Goal: Task Accomplishment & Management: Manage account settings

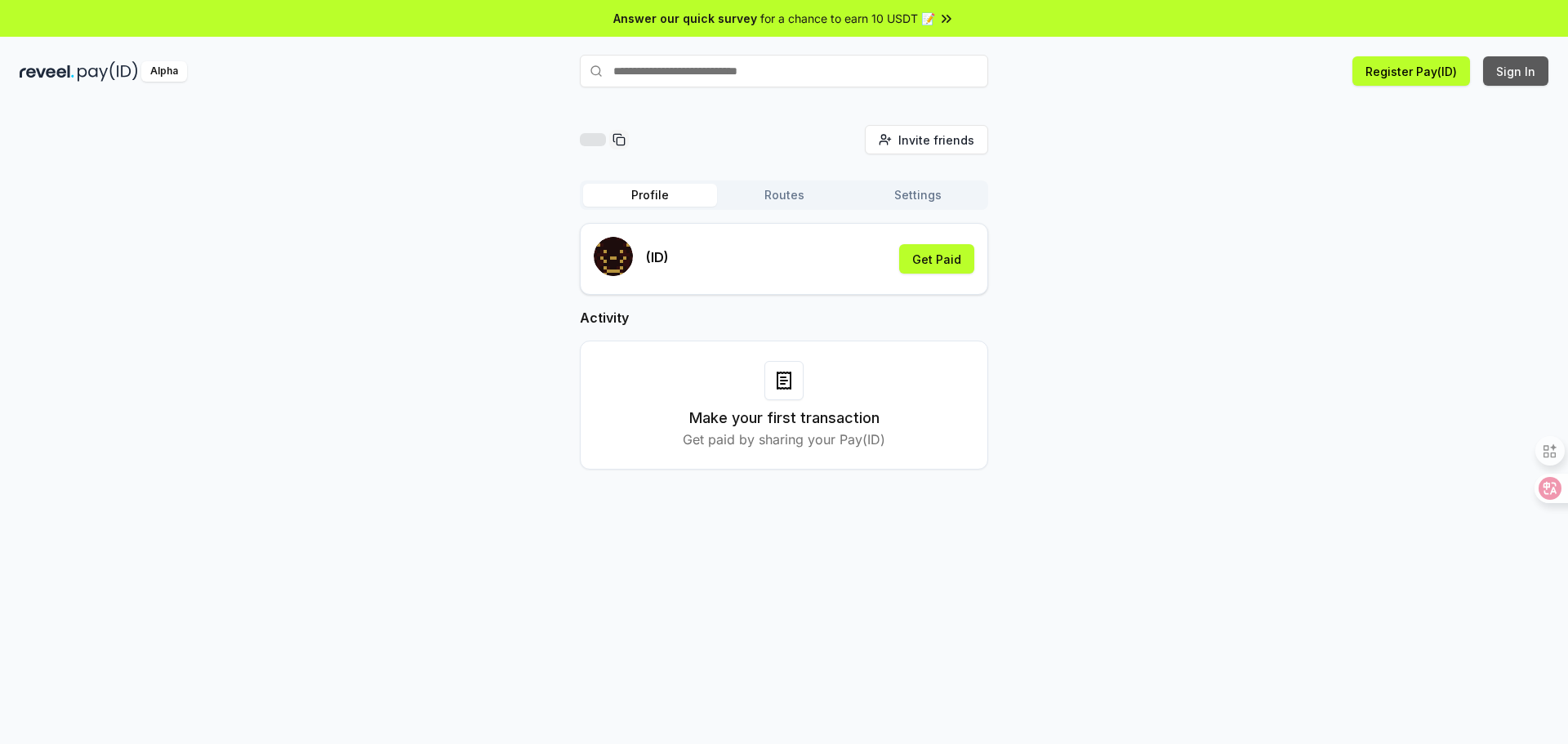
click at [1536, 69] on button "Sign In" at bounding box center [1515, 71] width 66 height 30
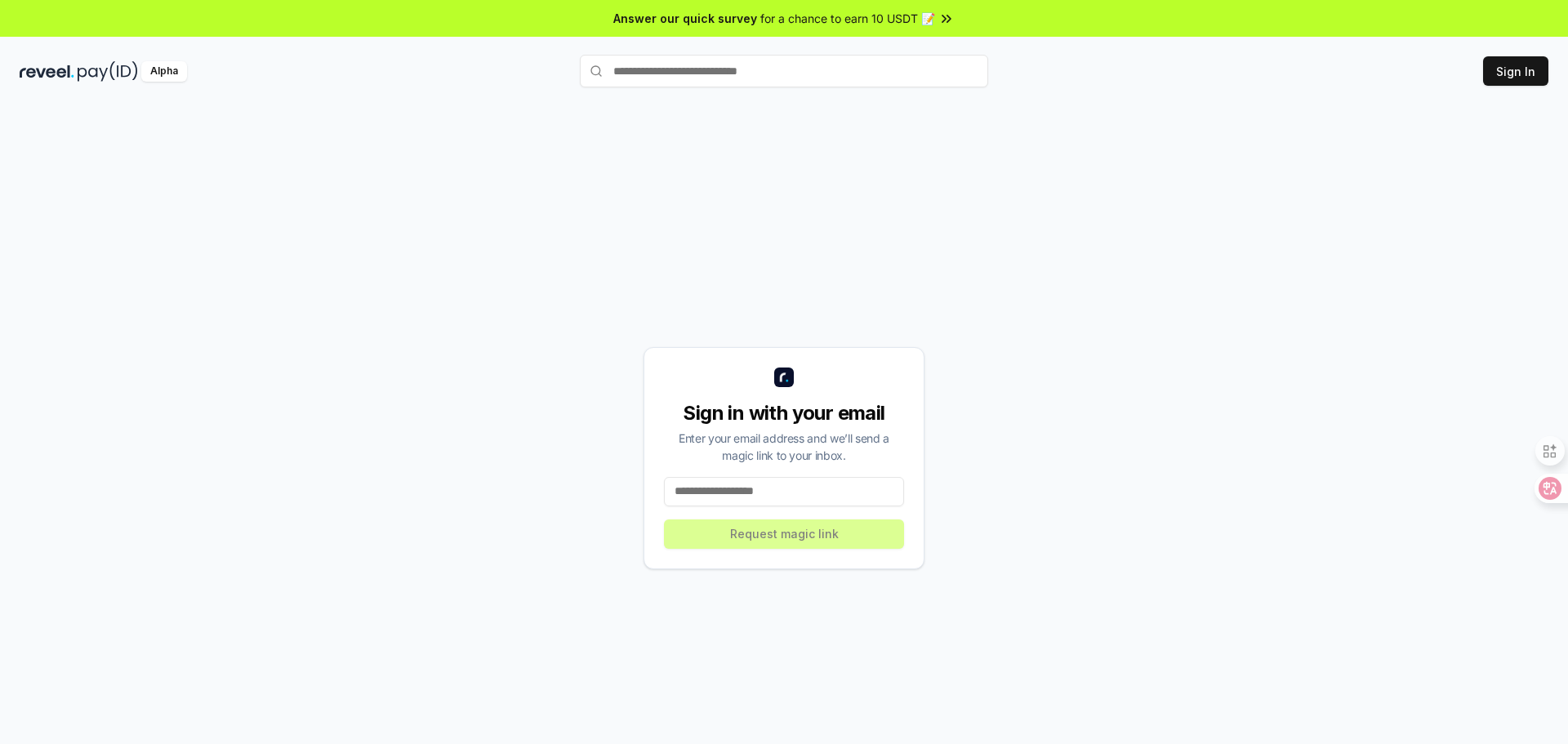
click at [815, 484] on input at bounding box center [784, 492] width 240 height 30
type input "**********"
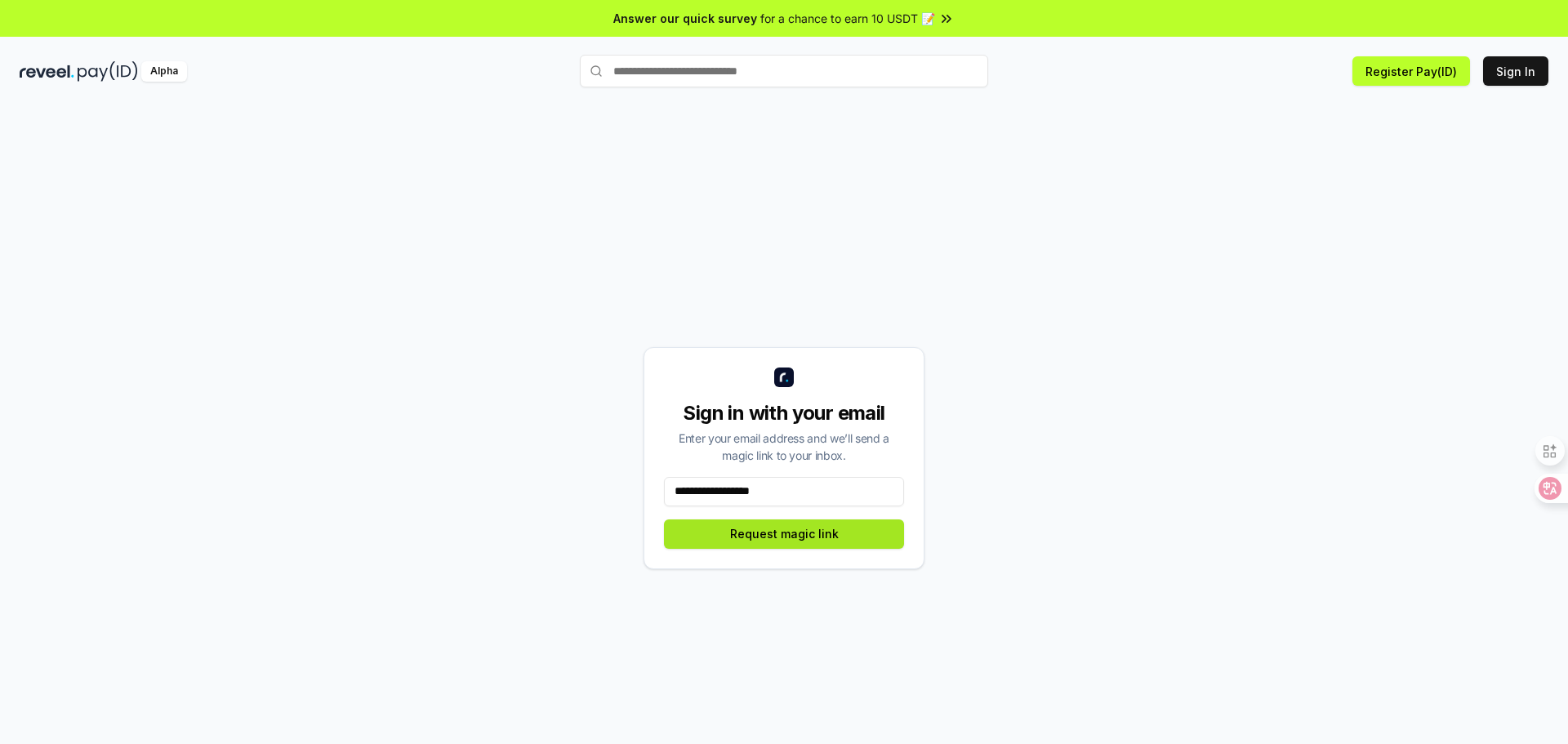
click at [776, 540] on button "Request magic link" at bounding box center [784, 535] width 240 height 30
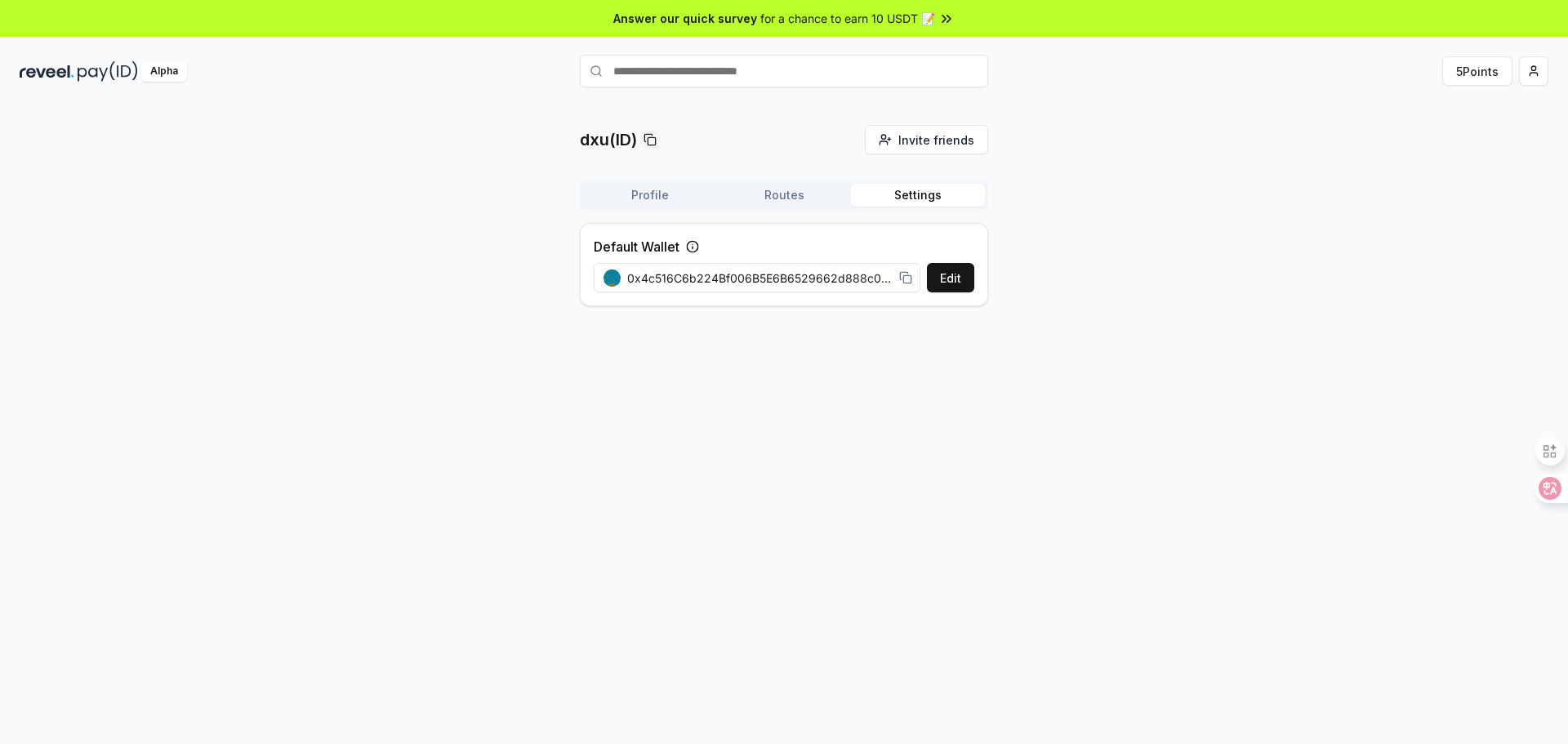
click at [936, 191] on button "Settings" at bounding box center [918, 195] width 134 height 23
click at [883, 275] on span "0x4c516C6b224Bf006B5E6B6529662d888c0df66b2" at bounding box center [760, 278] width 266 height 18
click at [864, 275] on span "0x4c516C6b224Bf006B5E6B6529662d888c0df66b2" at bounding box center [760, 278] width 266 height 18
drag, startPoint x: 775, startPoint y: 274, endPoint x: 888, endPoint y: 287, distance: 113.7
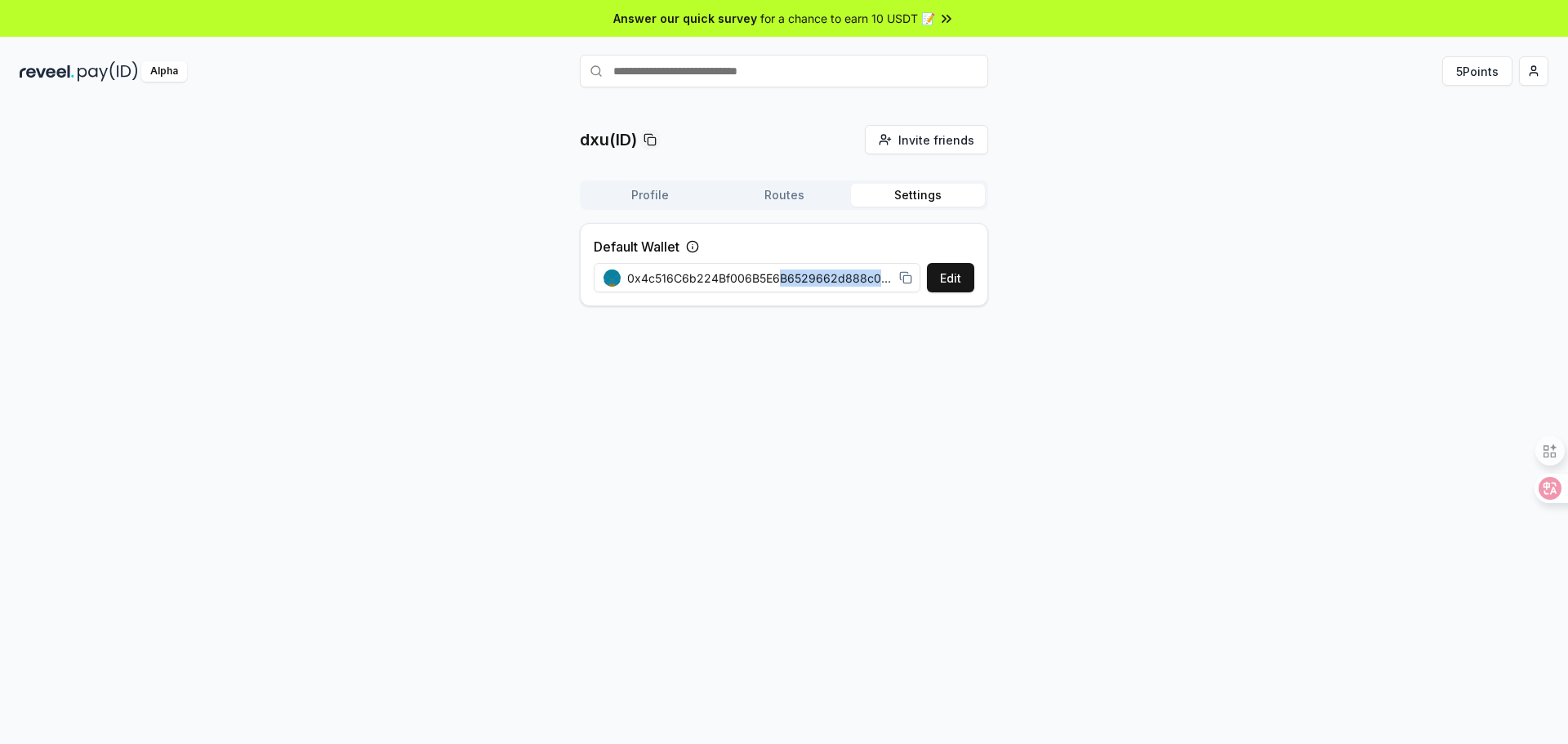
click at [888, 287] on div "0x4c516C6b224Bf006B5E6B6529662d888c0df66b2" at bounding box center [757, 278] width 329 height 37
click at [900, 279] on icon at bounding box center [904, 275] width 7 height 7
click at [1538, 70] on html "Answer our quick survey for a chance to earn 10 USDT 📝 Alpha 5 Points dxu(ID) I…" at bounding box center [784, 372] width 1568 height 744
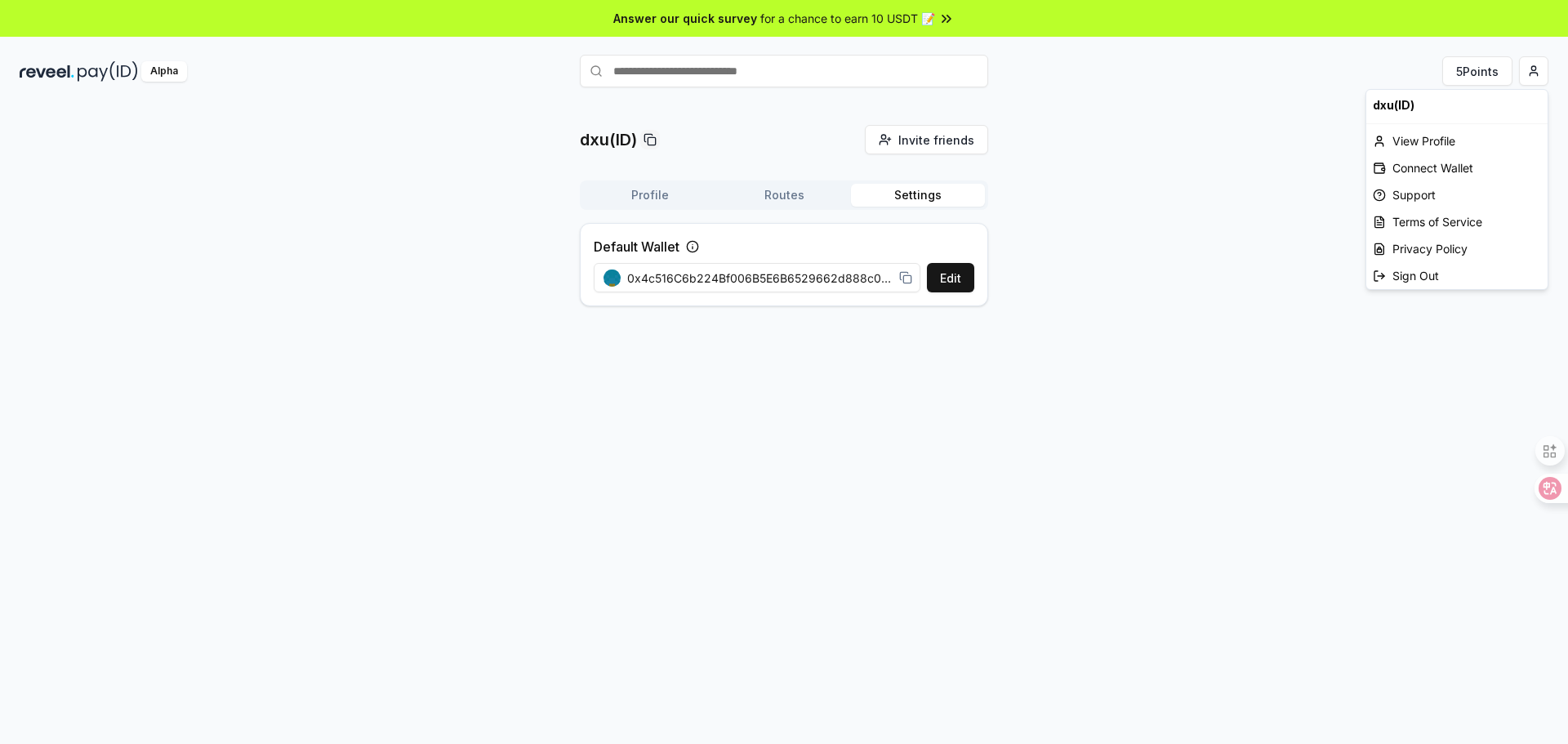
click at [933, 196] on html "Answer our quick survey for a chance to earn 10 USDT 📝 Alpha 5 Points dxu(ID) I…" at bounding box center [784, 372] width 1568 height 744
click at [1533, 67] on html "Answer our quick survey for a chance to earn 10 USDT 📝 Alpha 5 Points dxu(ID) I…" at bounding box center [784, 372] width 1568 height 744
click at [967, 275] on html "Answer our quick survey for a chance to earn 10 USDT 📝 Alpha 5 Points dxu(ID) I…" at bounding box center [784, 372] width 1568 height 744
click at [954, 279] on button "Edit" at bounding box center [950, 278] width 47 height 30
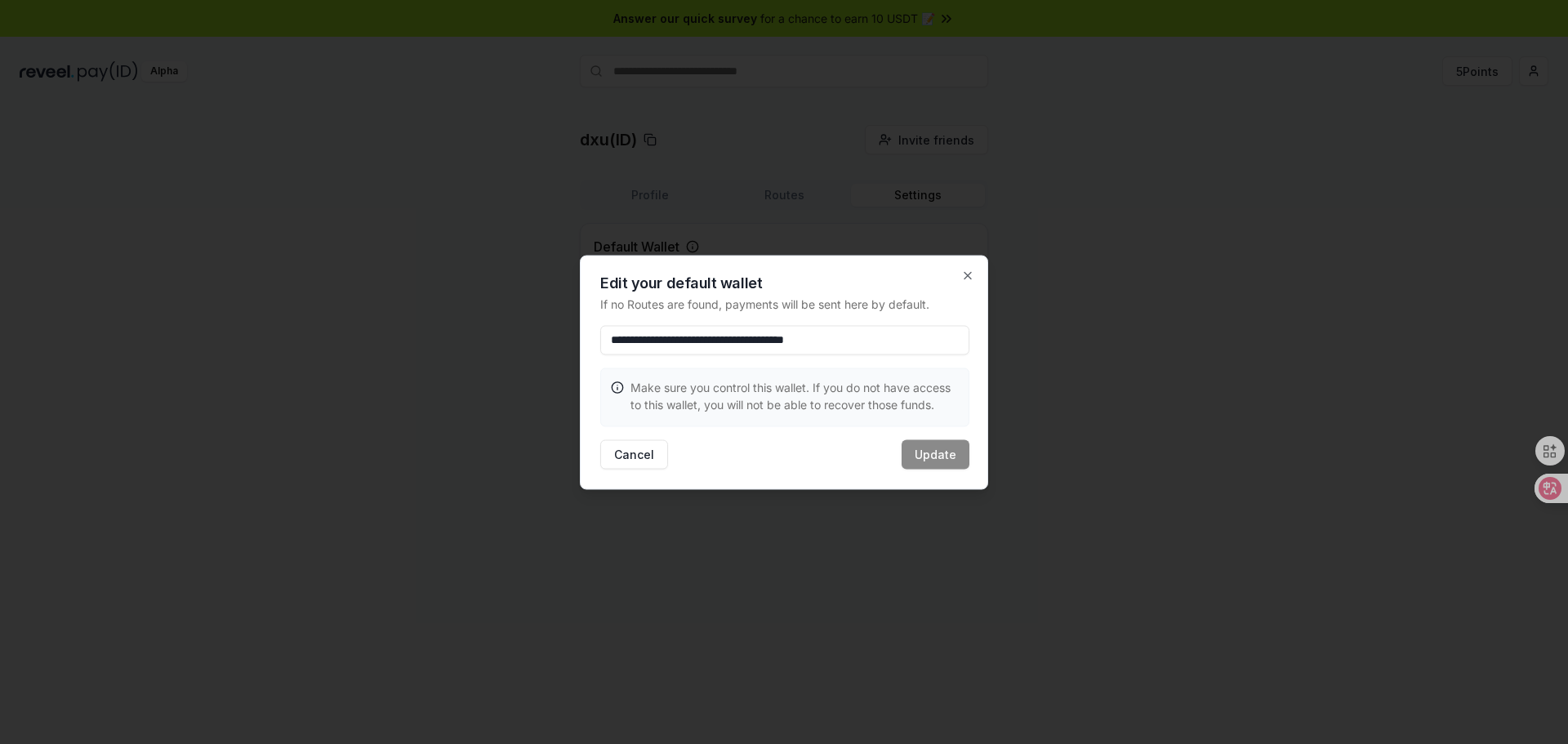
click at [907, 341] on input "**********" at bounding box center [784, 340] width 369 height 30
paste input
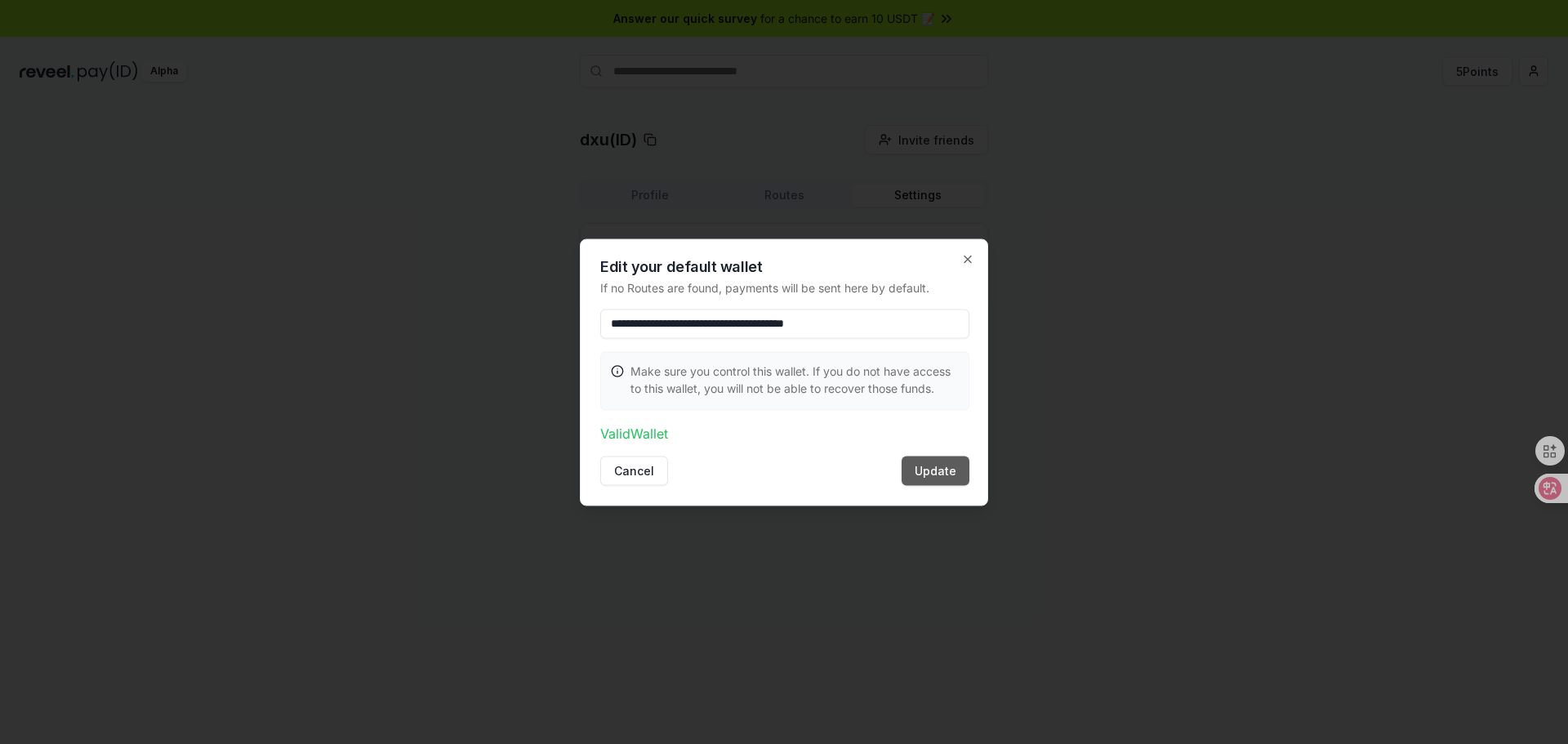
type input "**********"
click at [952, 476] on button "Update" at bounding box center [935, 471] width 67 height 30
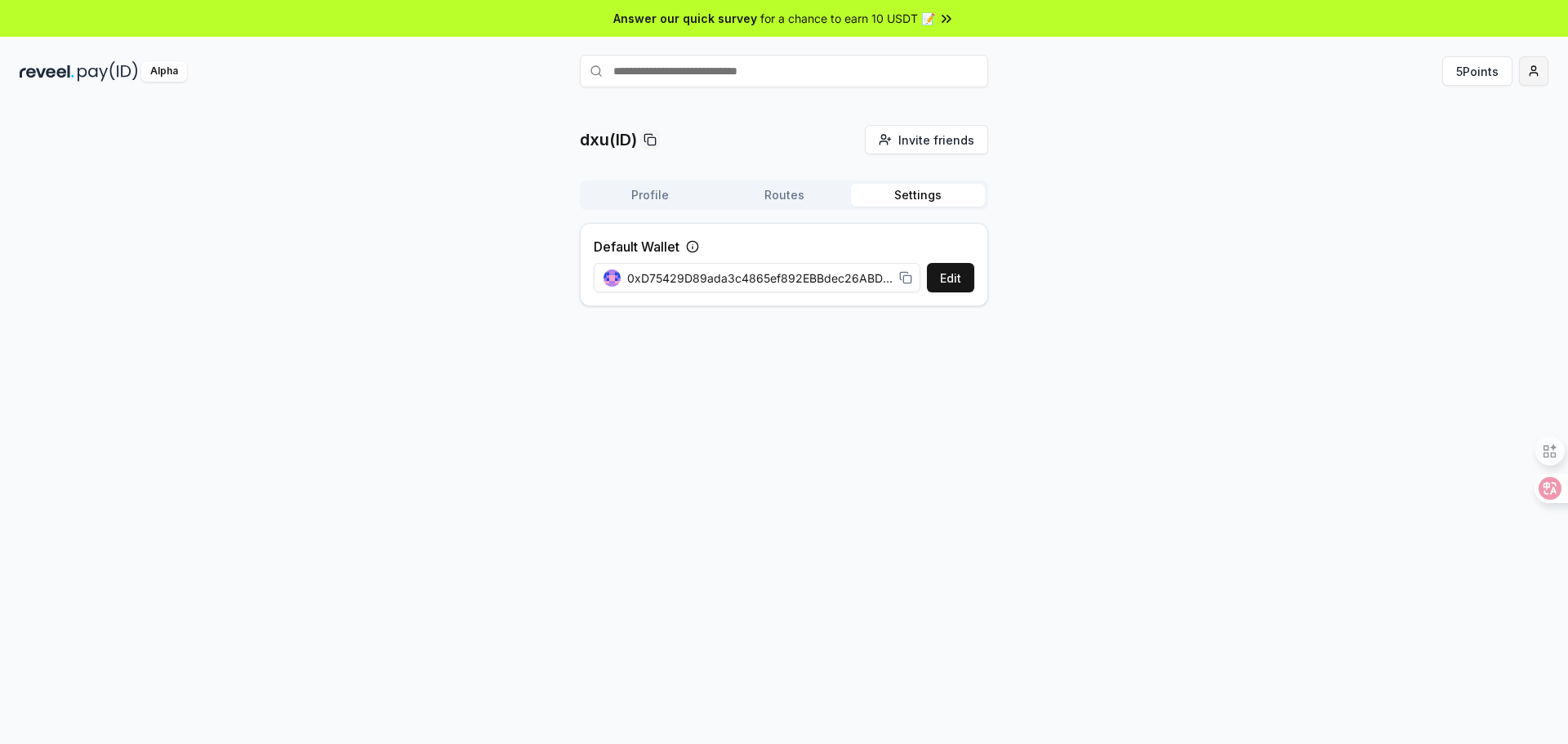
click at [1525, 73] on html "Answer our quick survey for a chance to earn 10 USDT 📝 Alpha 5 Points dxu(ID) I…" at bounding box center [784, 372] width 1568 height 744
click at [1483, 165] on div "Connect Wallet" at bounding box center [1457, 167] width 181 height 27
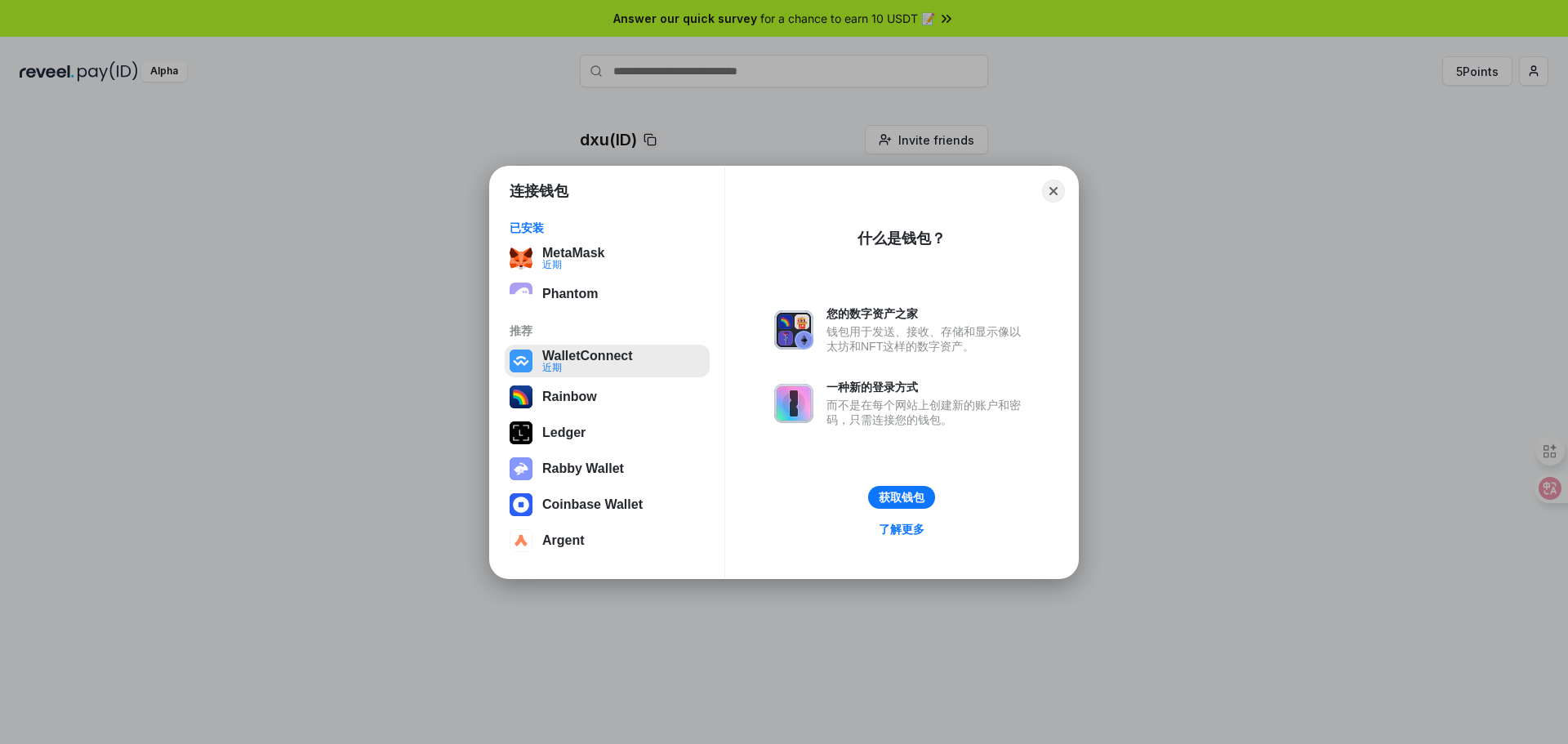
click at [620, 364] on button "WalletConnect 近期" at bounding box center [607, 360] width 205 height 32
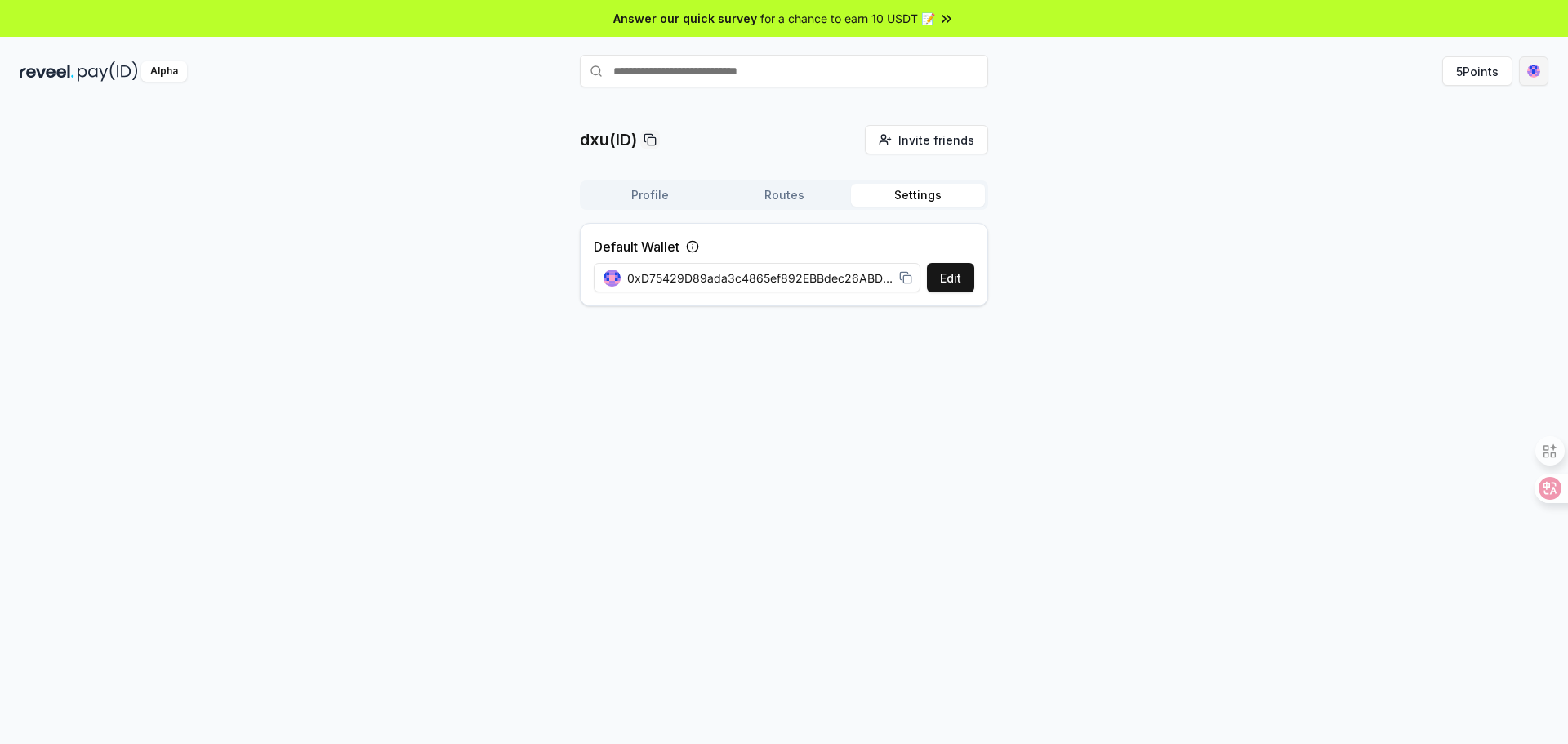
click at [1531, 74] on html "Answer our quick survey for a chance to earn 10 USDT 📝 Alpha 5 Points dxu(ID) I…" at bounding box center [784, 372] width 1568 height 744
click at [1464, 133] on span "0xD75429D89ada ..." at bounding box center [1460, 135] width 110 height 18
